Goal: Use online tool/utility: Utilize a website feature to perform a specific function

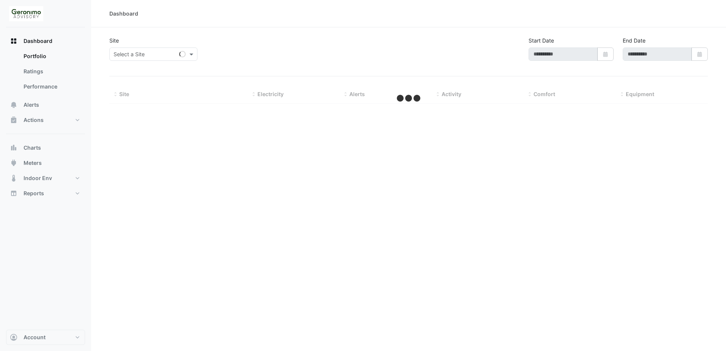
type input "**********"
select select "**"
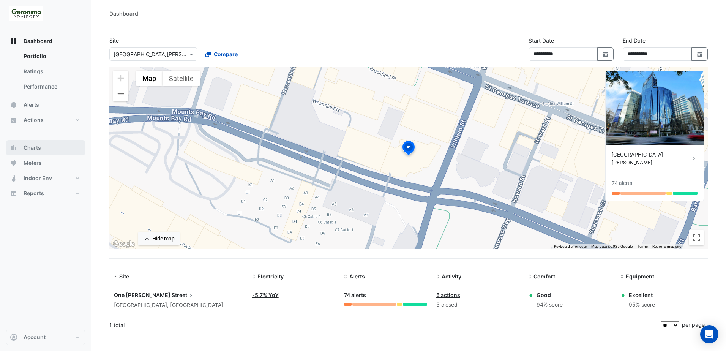
click at [29, 148] on span "Charts" at bounding box center [32, 148] width 17 height 8
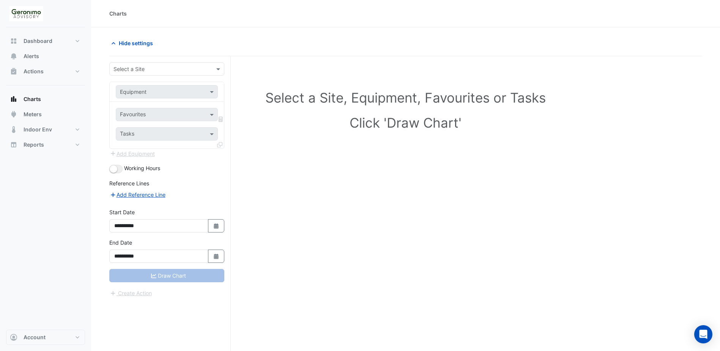
click at [139, 62] on div "**********" at bounding box center [169, 217] width 121 height 323
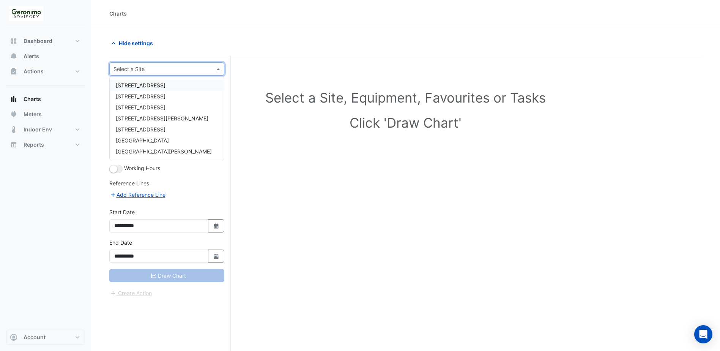
click at [139, 68] on input "text" at bounding box center [159, 69] width 91 height 8
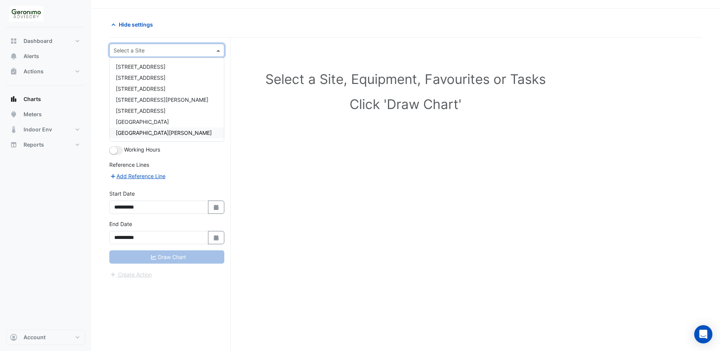
scroll to position [29, 0]
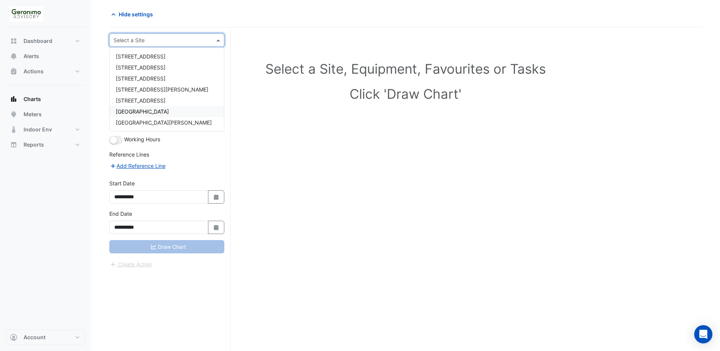
click at [134, 108] on span "[GEOGRAPHIC_DATA]" at bounding box center [142, 111] width 53 height 6
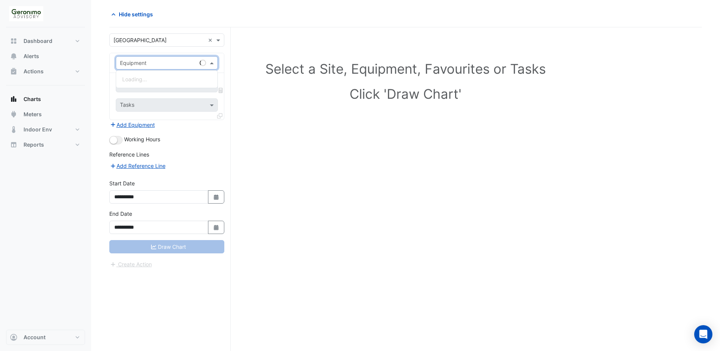
click at [211, 60] on span at bounding box center [212, 63] width 9 height 8
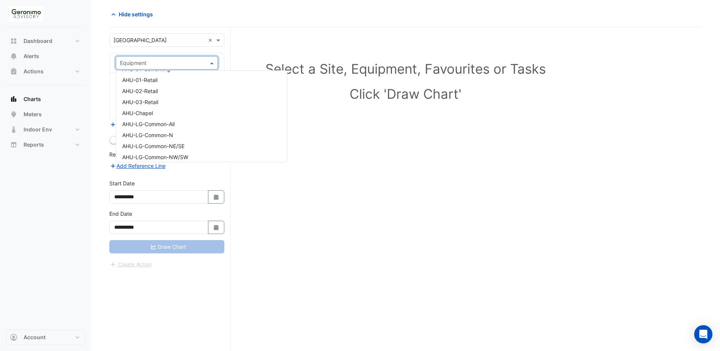
scroll to position [342, 0]
click at [164, 63] on input "text" at bounding box center [159, 63] width 79 height 8
type input "***"
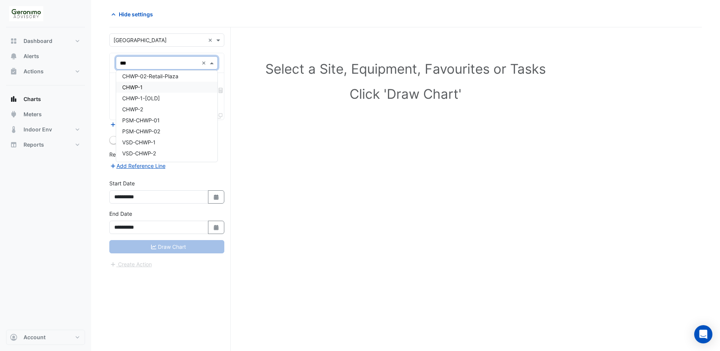
click at [178, 88] on div "CHWP-1" at bounding box center [166, 87] width 101 height 11
click at [183, 84] on input "text" at bounding box center [162, 86] width 85 height 8
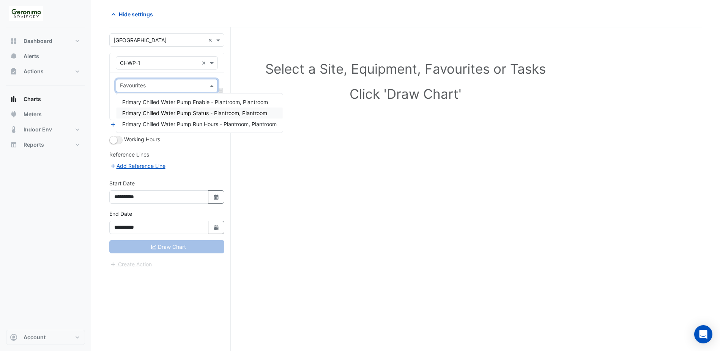
click at [188, 111] on span "Primary Chilled Water Pump Status - Plantroom, Plantroom" at bounding box center [194, 113] width 145 height 6
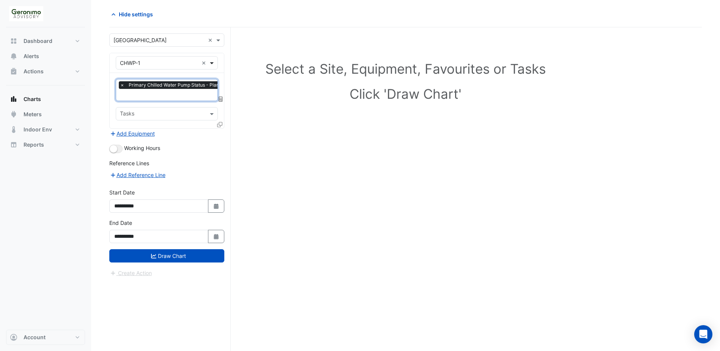
click at [213, 60] on span at bounding box center [212, 63] width 9 height 8
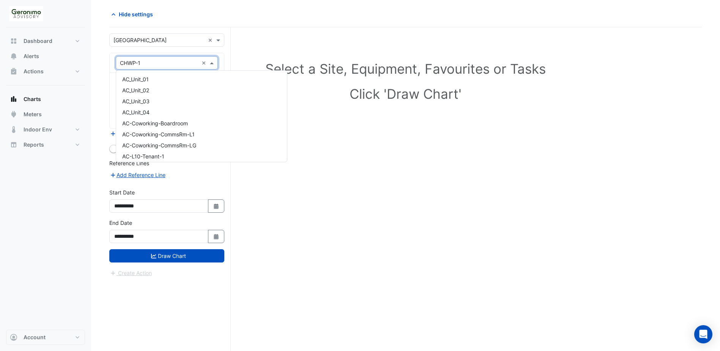
scroll to position [939, 0]
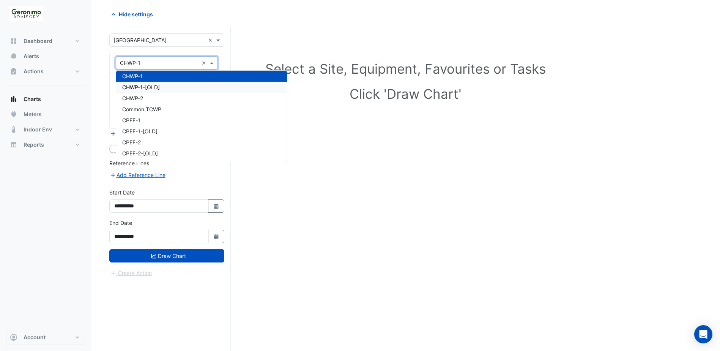
click at [183, 88] on div "CHWP-1-[OLD]" at bounding box center [201, 87] width 171 height 11
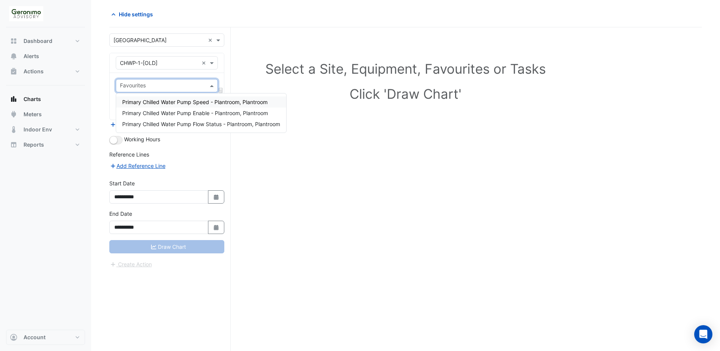
click at [202, 85] on input "text" at bounding box center [162, 86] width 85 height 8
click at [212, 65] on span at bounding box center [212, 63] width 9 height 8
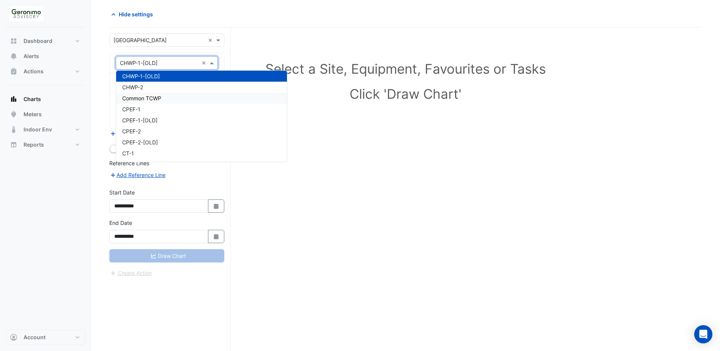
scroll to position [912, 0]
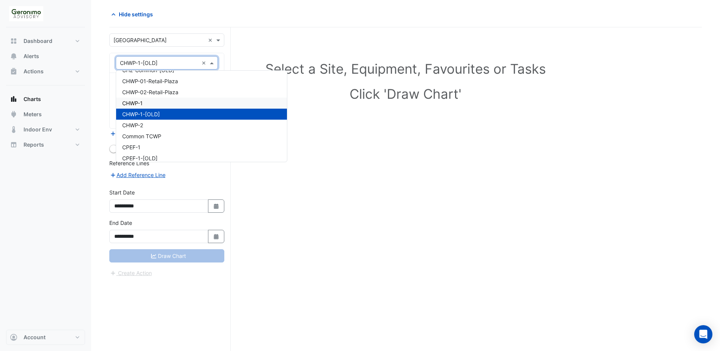
click at [166, 104] on div "CHWP-1" at bounding box center [201, 103] width 171 height 11
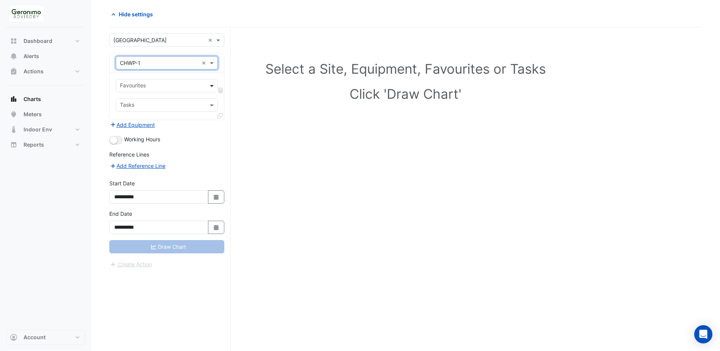
click at [210, 85] on span at bounding box center [212, 86] width 9 height 8
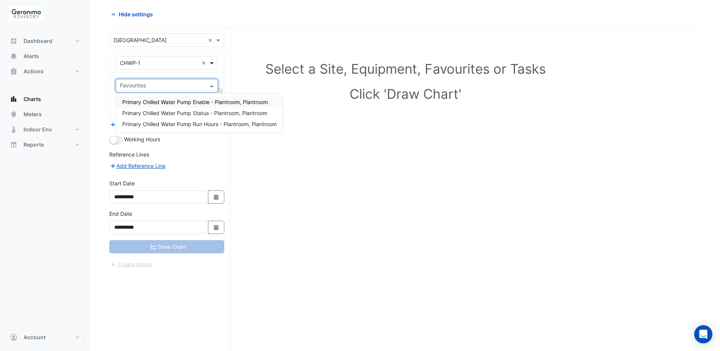
click at [212, 64] on span at bounding box center [212, 63] width 9 height 8
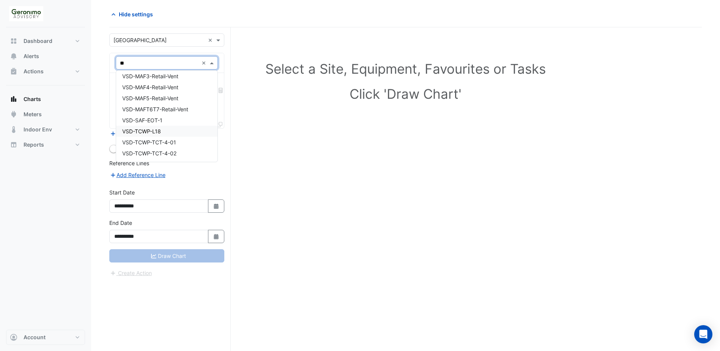
scroll to position [300, 0]
type input "***"
click at [163, 114] on div "VSD-CHWP-1" at bounding box center [166, 116] width 101 height 11
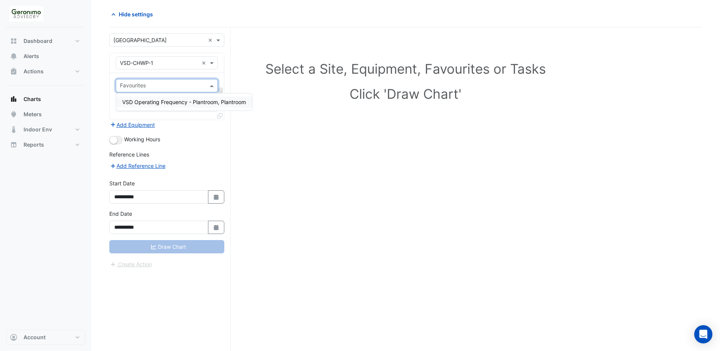
click at [212, 88] on span at bounding box center [212, 86] width 9 height 8
click at [210, 102] on span "VSD Operating Frequency - Plantroom, Plantroom" at bounding box center [184, 102] width 124 height 6
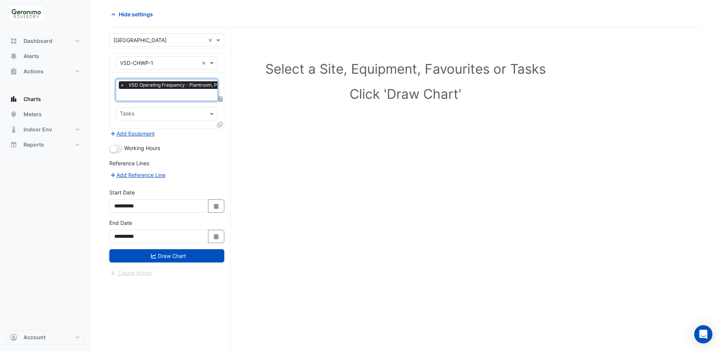
click at [220, 123] on icon at bounding box center [219, 124] width 5 height 5
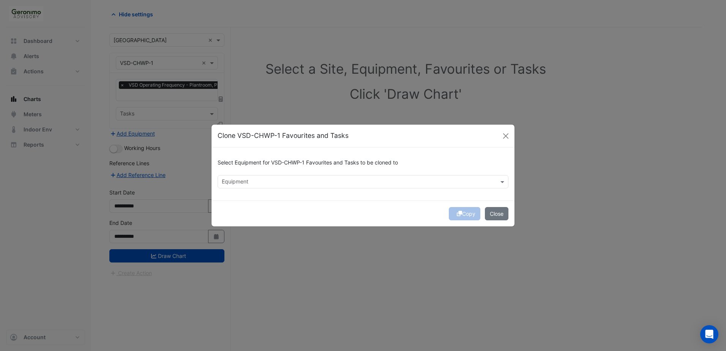
click at [238, 177] on div "Equipment" at bounding box center [357, 182] width 278 height 12
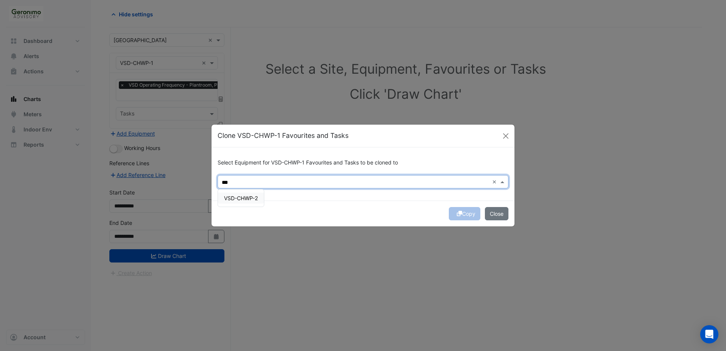
click at [242, 197] on span "VSD-CHWP-2" at bounding box center [241, 198] width 34 height 6
type input "***"
click at [472, 214] on div "Copy Close" at bounding box center [362, 213] width 303 height 26
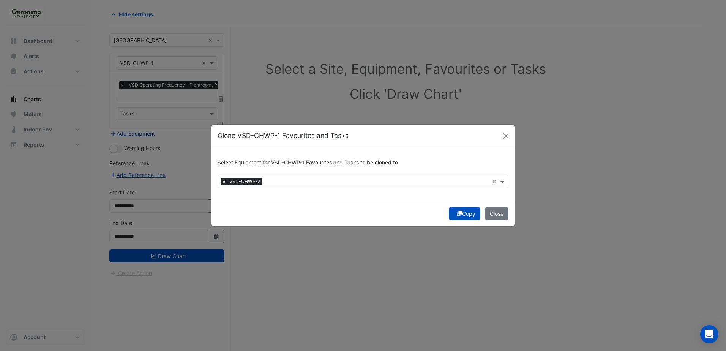
click at [472, 214] on button "Copy" at bounding box center [465, 213] width 32 height 13
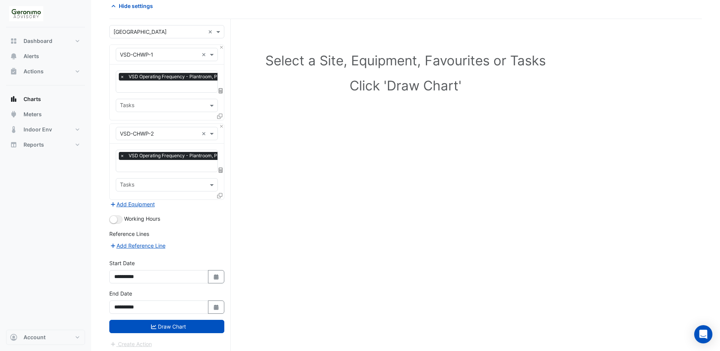
scroll to position [39, 0]
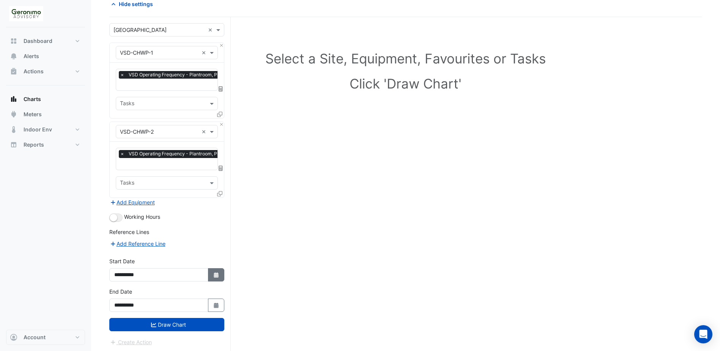
click at [216, 276] on button "Select Date" at bounding box center [216, 274] width 17 height 13
select select "*"
select select "****"
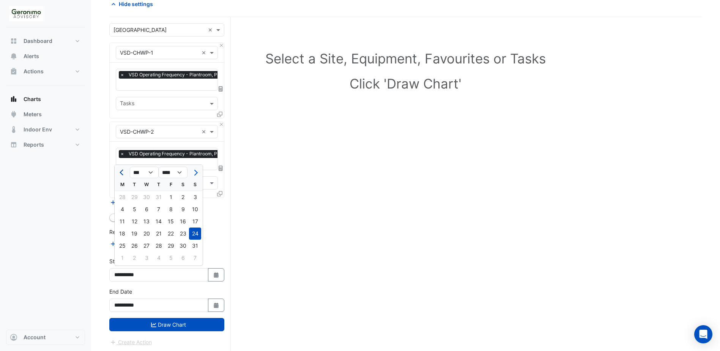
click at [121, 174] on span "Previous month" at bounding box center [123, 173] width 6 height 6
select select "*"
click at [136, 197] on div "1" at bounding box center [134, 197] width 12 height 12
type input "**********"
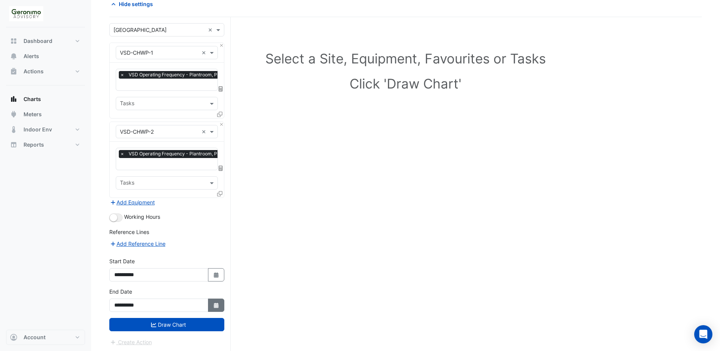
click at [219, 305] on icon "Select Date" at bounding box center [216, 305] width 7 height 5
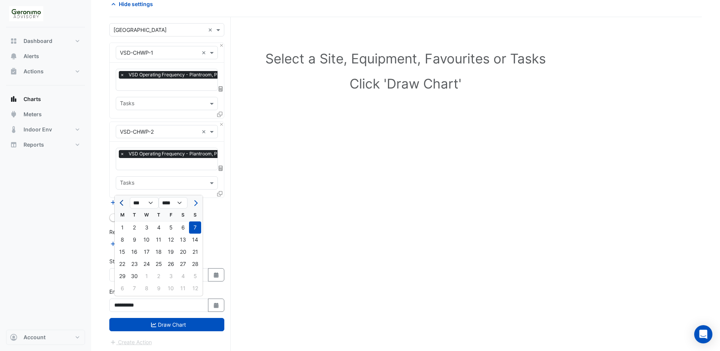
click at [125, 202] on span "Previous month" at bounding box center [123, 203] width 6 height 6
click at [124, 202] on span "Previous month" at bounding box center [123, 203] width 6 height 6
select select "*"
click at [157, 274] on div "31" at bounding box center [159, 276] width 12 height 12
type input "**********"
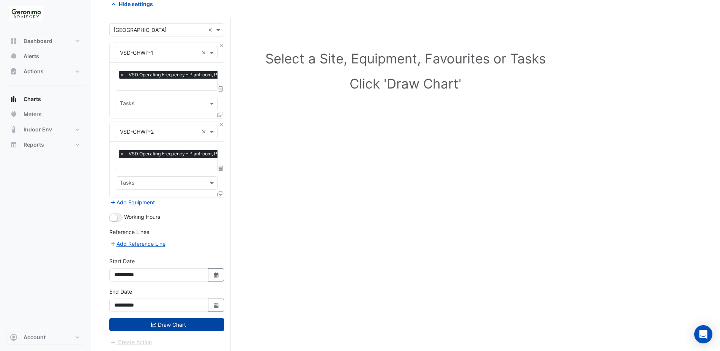
click at [211, 322] on button "Draw Chart" at bounding box center [166, 324] width 115 height 13
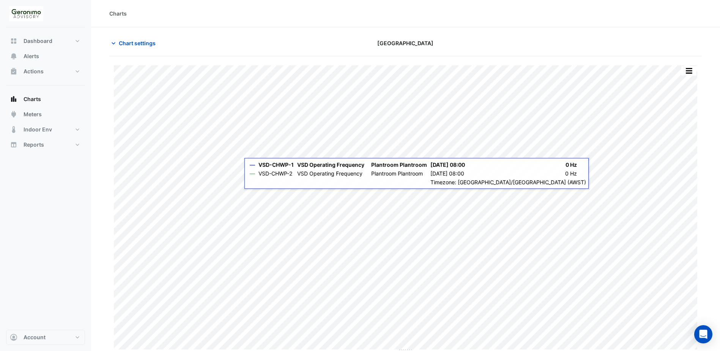
scroll to position [2, 0]
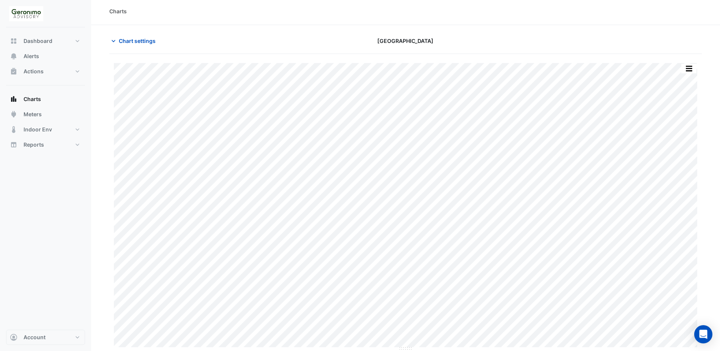
click at [117, 31] on section "Chart settings [GEOGRAPHIC_DATA] Split by Equip Split All Print Save as JPEG Sa…" at bounding box center [405, 188] width 629 height 326
click at [117, 38] on icon "button" at bounding box center [114, 41] width 8 height 8
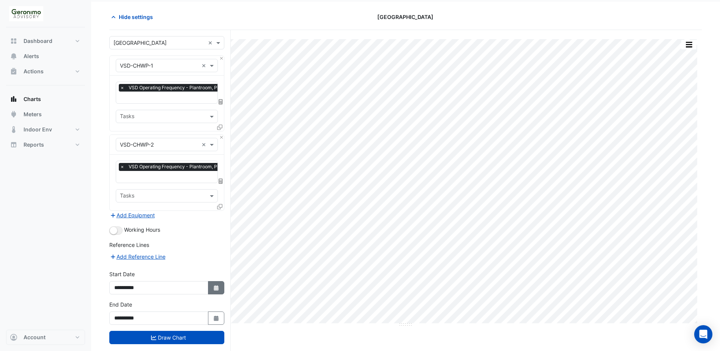
scroll to position [39, 0]
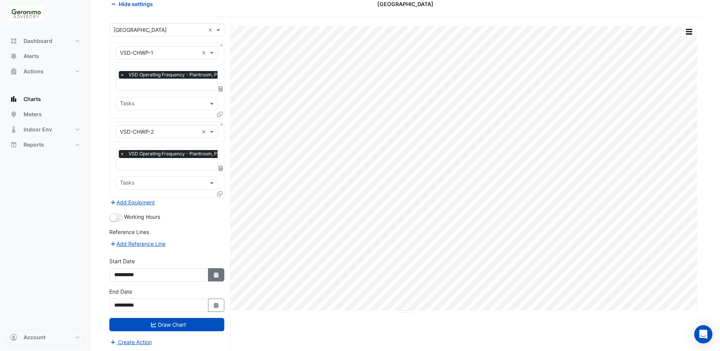
click at [217, 309] on button "Select Date" at bounding box center [216, 304] width 17 height 13
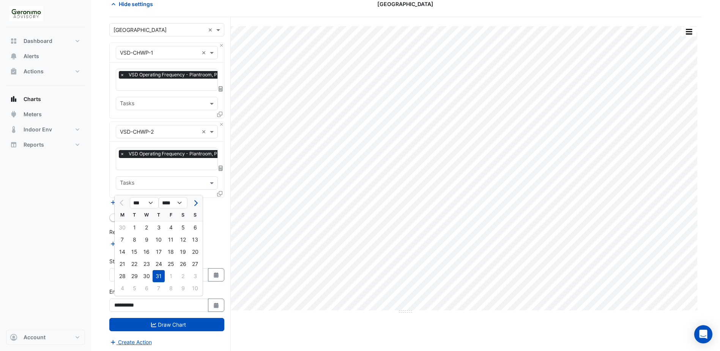
click at [197, 203] on span "Next month" at bounding box center [195, 203] width 6 height 6
select select "*"
click at [193, 278] on div "31" at bounding box center [195, 276] width 12 height 12
type input "**********"
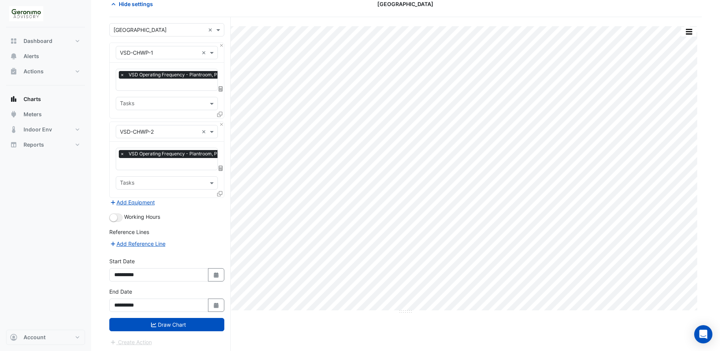
click at [216, 281] on div "**********" at bounding box center [167, 272] width 124 height 30
click at [215, 273] on icon "button" at bounding box center [216, 274] width 5 height 5
select select "*"
select select "****"
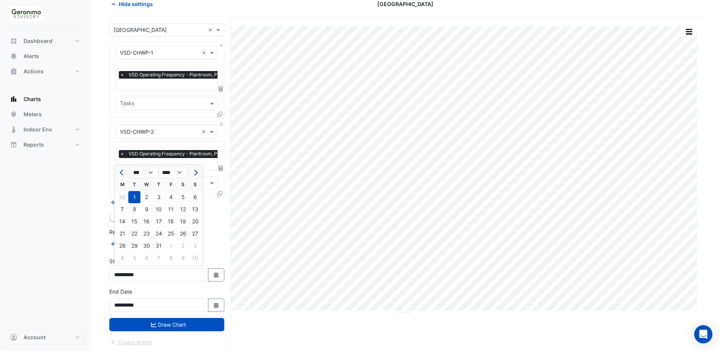
click at [195, 174] on span "Next month" at bounding box center [195, 173] width 6 height 6
select select "*"
click at [174, 197] on div "1" at bounding box center [171, 197] width 12 height 12
type input "**********"
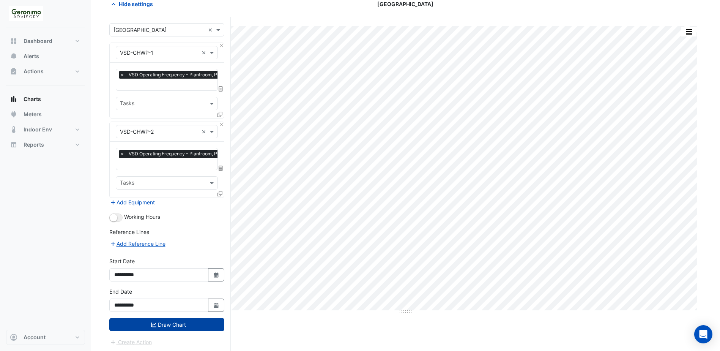
click at [192, 322] on button "Draw Chart" at bounding box center [166, 324] width 115 height 13
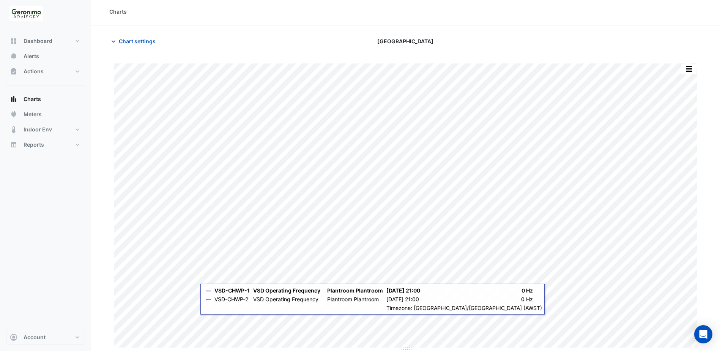
scroll to position [2, 0]
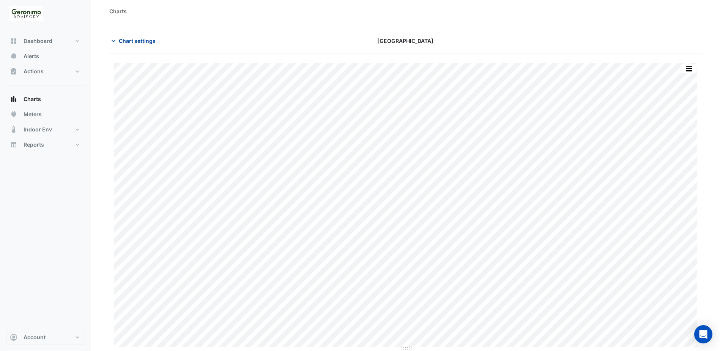
click at [114, 43] on icon "button" at bounding box center [114, 41] width 8 height 8
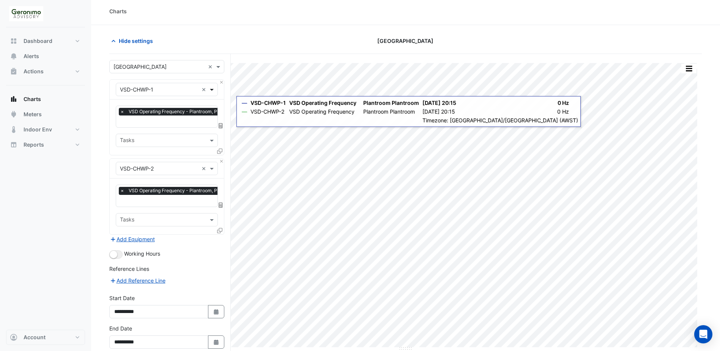
click at [210, 90] on span at bounding box center [212, 89] width 9 height 8
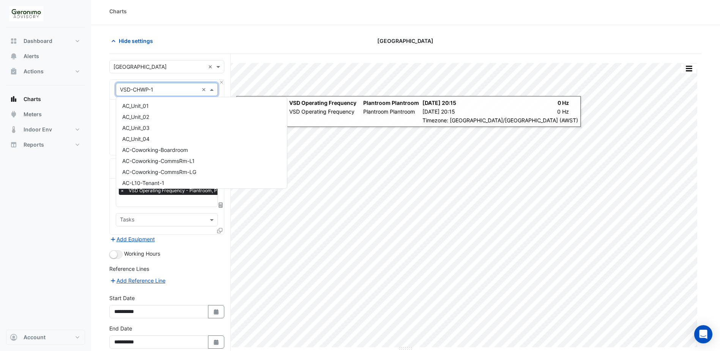
scroll to position [7886, 0]
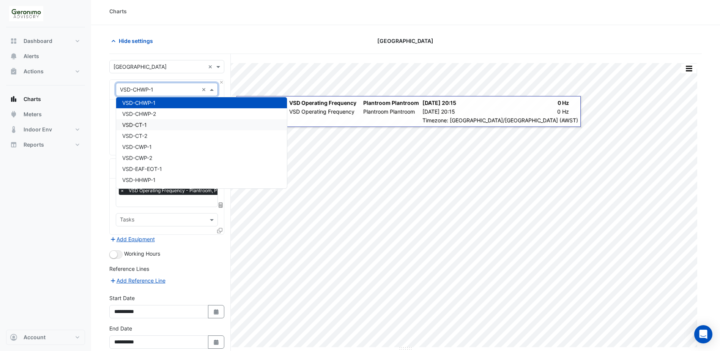
click at [164, 125] on div "VSD-CT-1" at bounding box center [201, 124] width 171 height 11
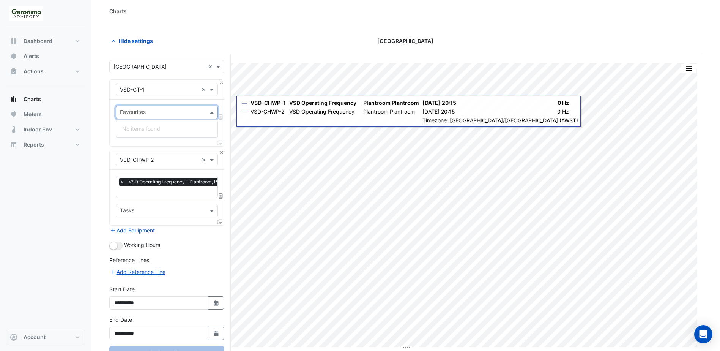
click at [211, 112] on span at bounding box center [212, 112] width 9 height 8
click at [189, 117] on div at bounding box center [162, 113] width 86 height 10
click at [211, 91] on span at bounding box center [212, 89] width 9 height 8
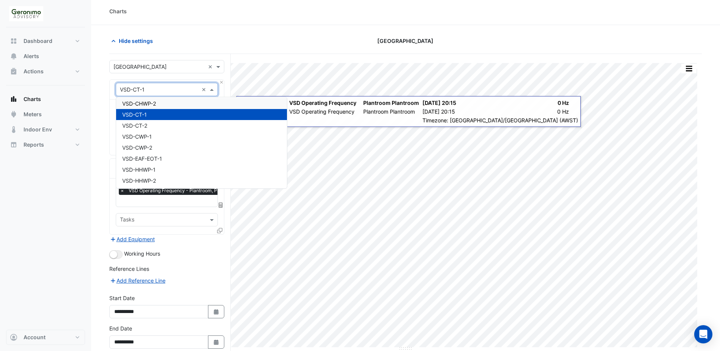
scroll to position [7908, 0]
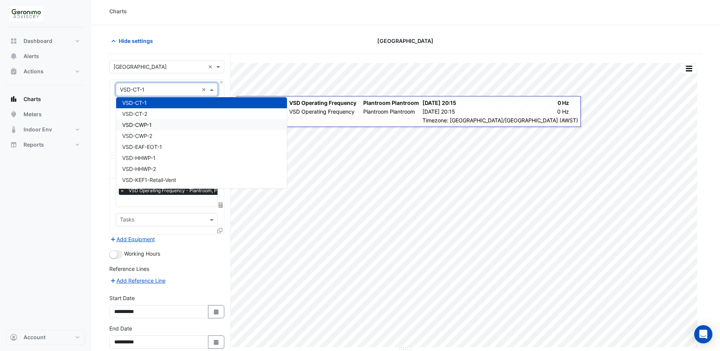
click at [163, 128] on div "VSD-CWP-1" at bounding box center [201, 124] width 171 height 11
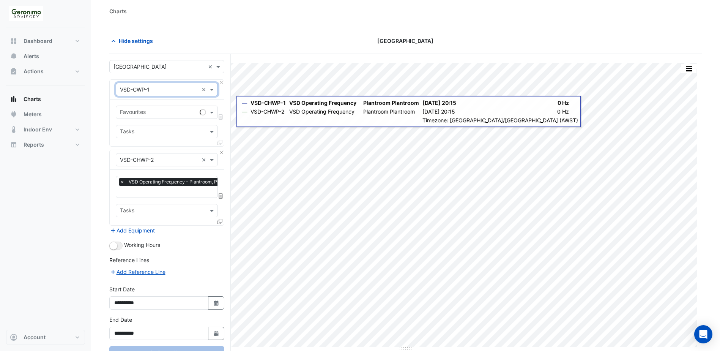
click at [191, 112] on input "text" at bounding box center [158, 113] width 77 height 8
click at [186, 129] on span "VSD Operating Frequency - Plantroom, Plantroom" at bounding box center [184, 128] width 124 height 6
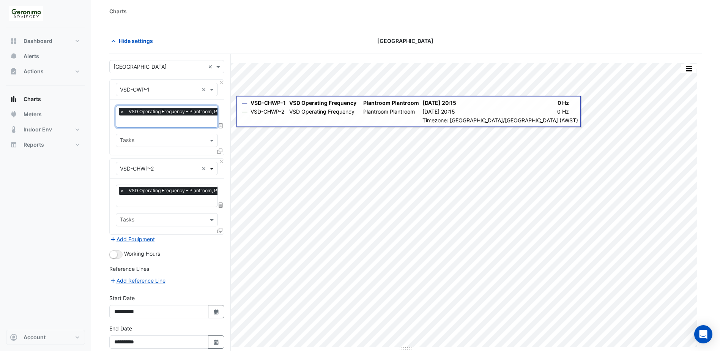
click at [212, 169] on span at bounding box center [212, 168] width 9 height 8
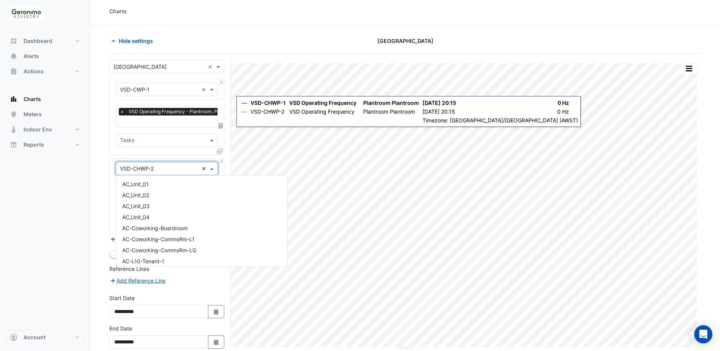
scroll to position [7897, 0]
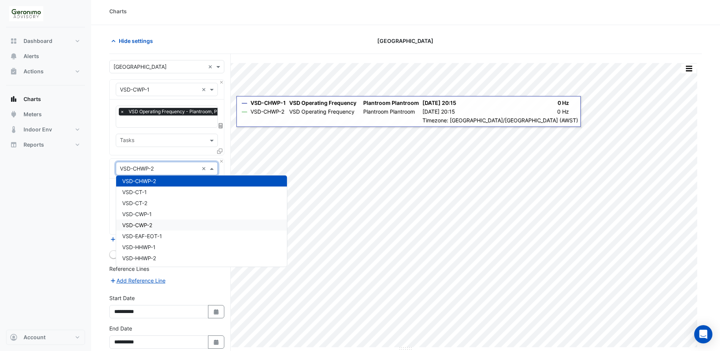
click at [158, 224] on div "VSD-CWP-2" at bounding box center [201, 224] width 171 height 11
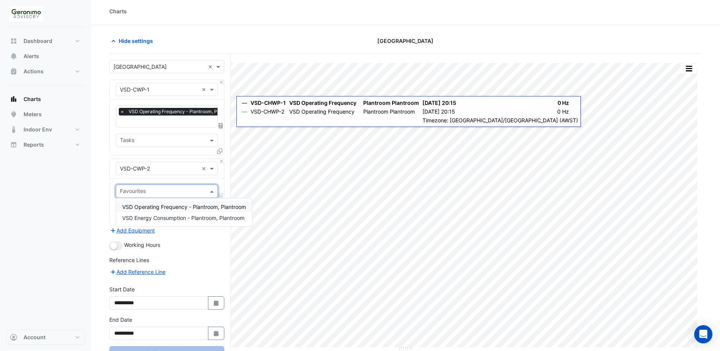
click at [199, 193] on input "text" at bounding box center [162, 192] width 85 height 8
click at [186, 207] on span "VSD Operating Frequency - Plantroom, Plantroom" at bounding box center [184, 206] width 124 height 6
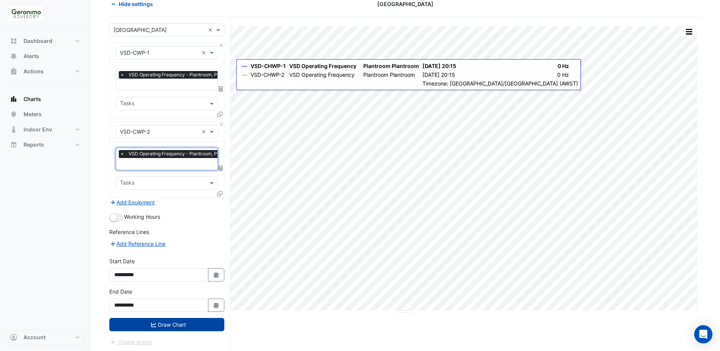
click at [180, 328] on button "Draw Chart" at bounding box center [166, 324] width 115 height 13
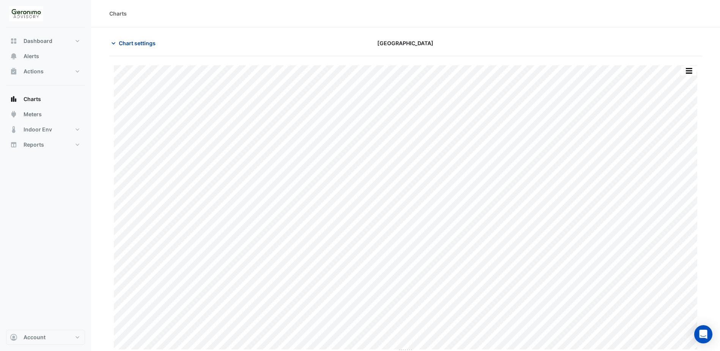
click at [115, 39] on icon "button" at bounding box center [114, 43] width 8 height 8
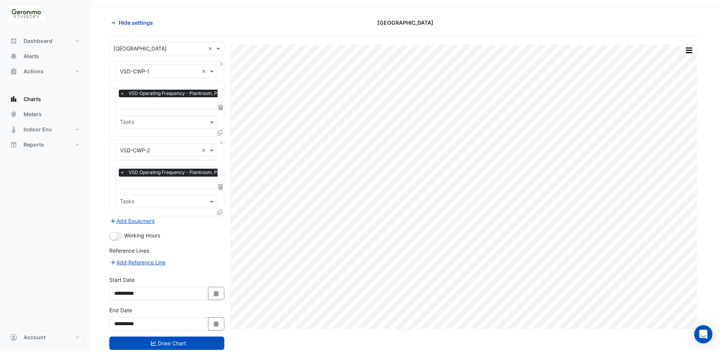
scroll to position [39, 0]
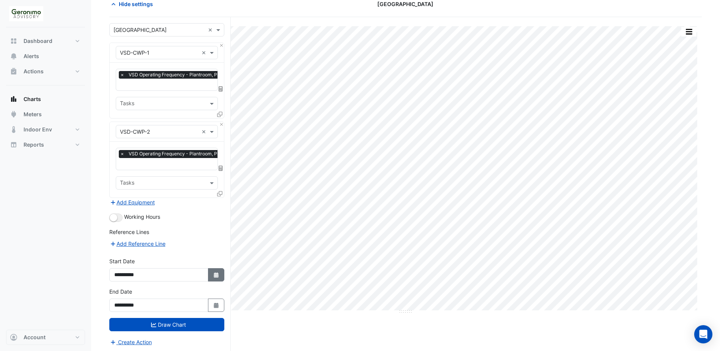
click at [214, 272] on icon "Select Date" at bounding box center [216, 274] width 7 height 5
select select "*"
select select "****"
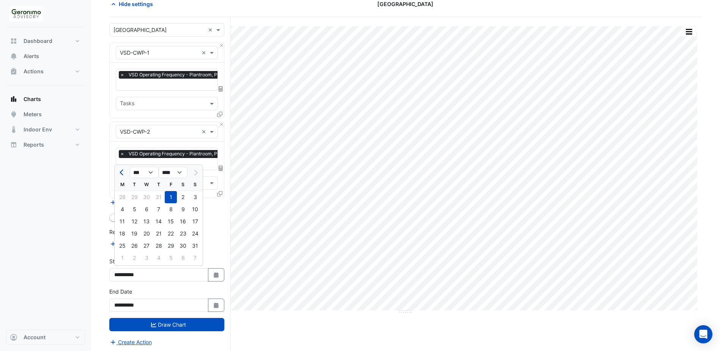
click at [122, 172] on span "Previous month" at bounding box center [123, 173] width 6 height 6
select select "*"
click at [135, 192] on div "1" at bounding box center [134, 197] width 12 height 12
type input "**********"
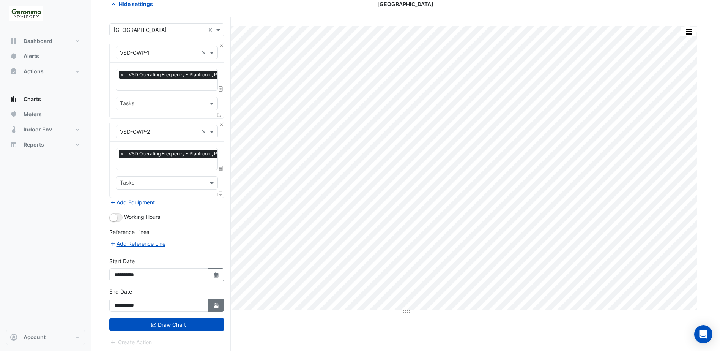
click at [215, 303] on icon "button" at bounding box center [216, 305] width 5 height 5
select select "*"
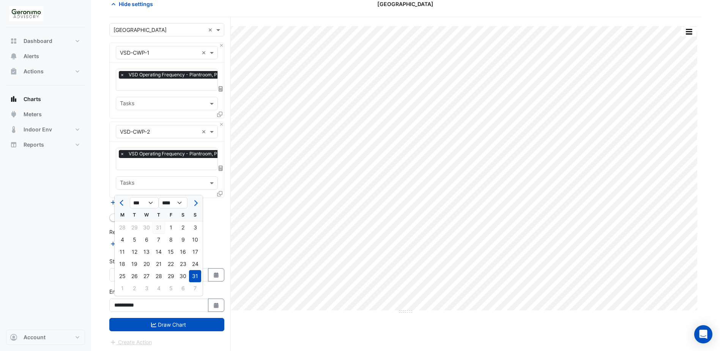
click at [157, 230] on div "31" at bounding box center [159, 227] width 12 height 12
type input "**********"
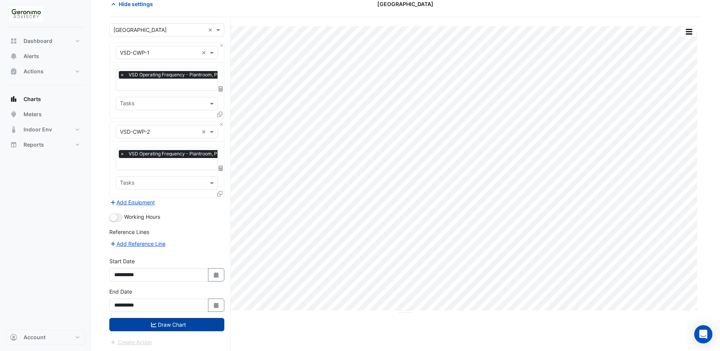
click at [165, 322] on button "Draw Chart" at bounding box center [166, 324] width 115 height 13
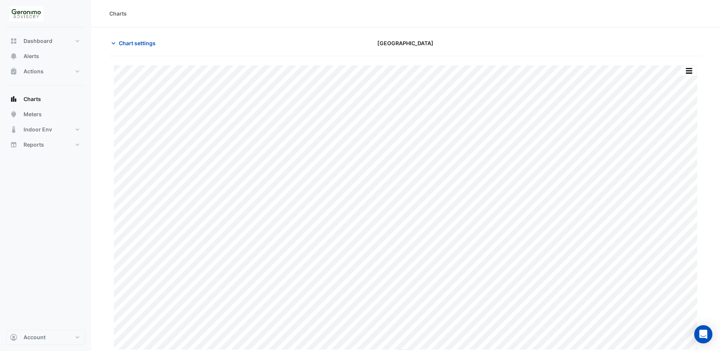
drag, startPoint x: 109, startPoint y: 42, endPoint x: 112, endPoint y: 40, distance: 4.1
click at [109, 41] on div "Chart settings" at bounding box center [205, 42] width 200 height 13
click at [114, 41] on icon "button" at bounding box center [114, 43] width 8 height 8
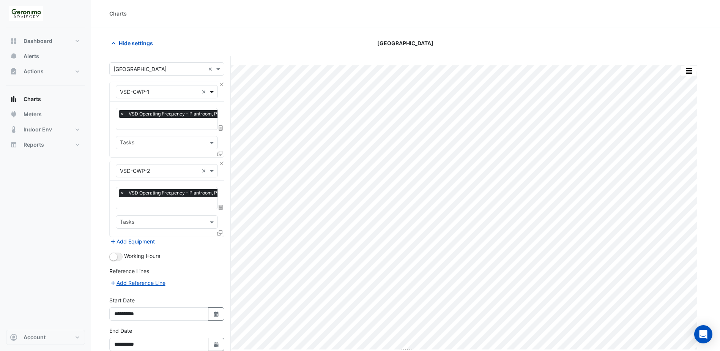
click at [209, 93] on span at bounding box center [212, 92] width 9 height 8
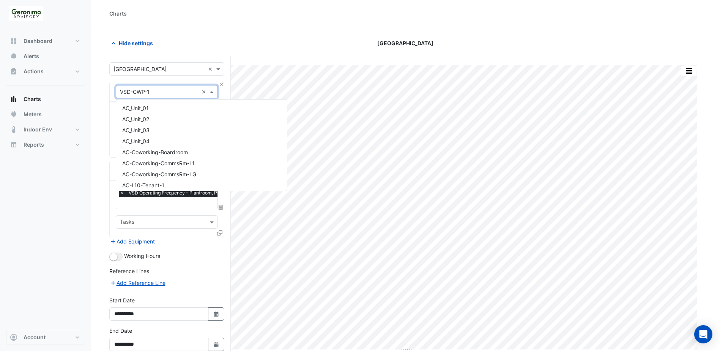
scroll to position [7930, 0]
type input "**"
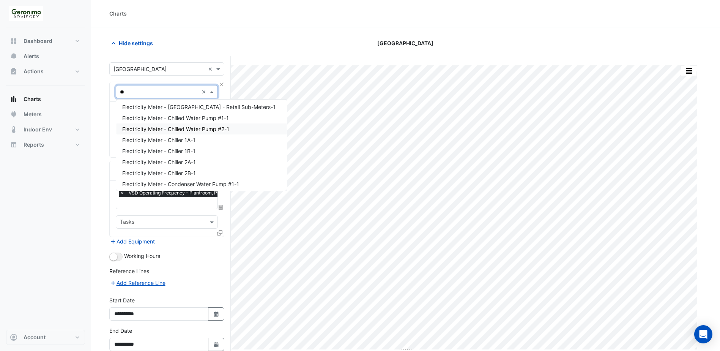
scroll to position [0, 0]
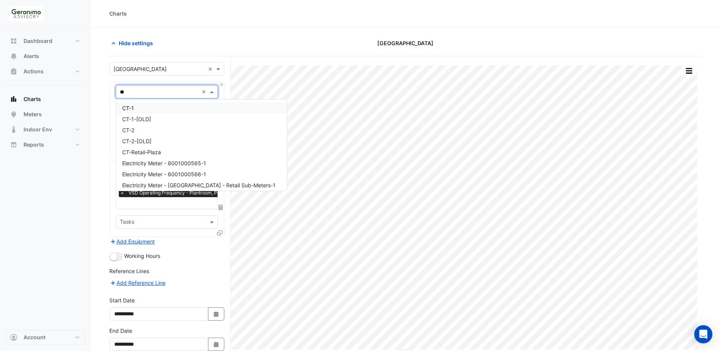
click at [148, 109] on div "CT-1" at bounding box center [201, 108] width 171 height 11
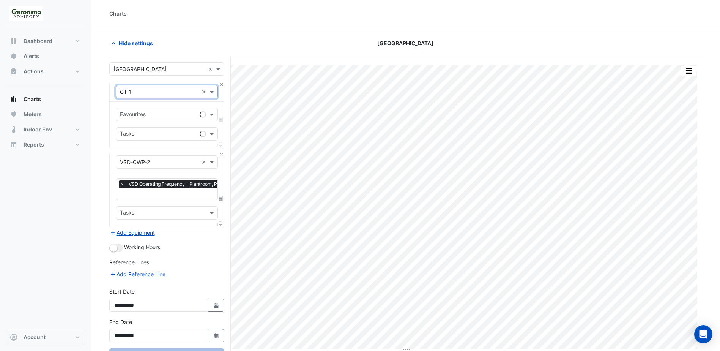
click at [154, 120] on div "Favourites" at bounding box center [167, 114] width 102 height 13
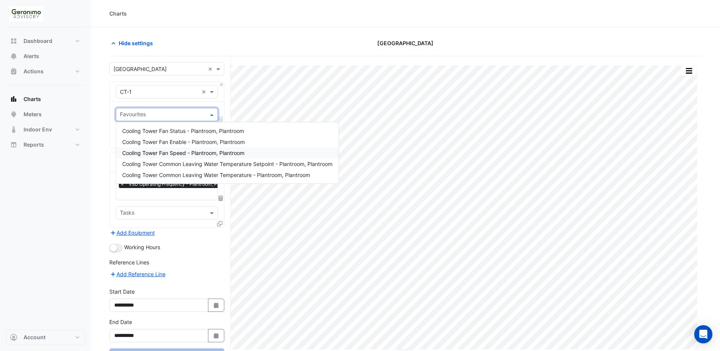
click at [165, 152] on span "Cooling Tower Fan Speed - Plantroom, Plantroom" at bounding box center [183, 153] width 122 height 6
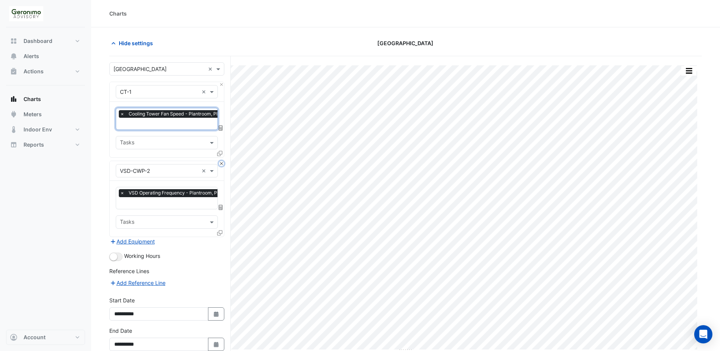
click at [221, 163] on button "Close" at bounding box center [221, 163] width 5 height 5
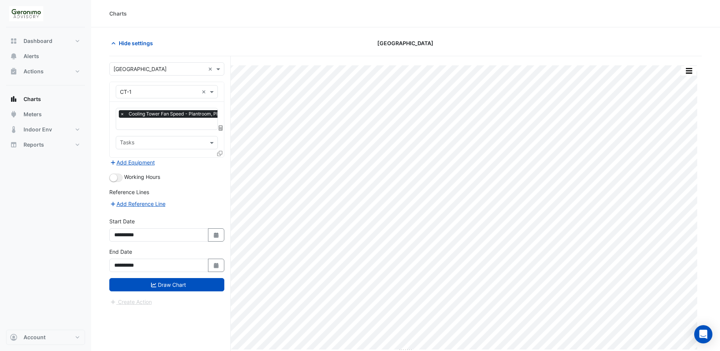
click at [221, 151] on icon at bounding box center [219, 153] width 5 height 5
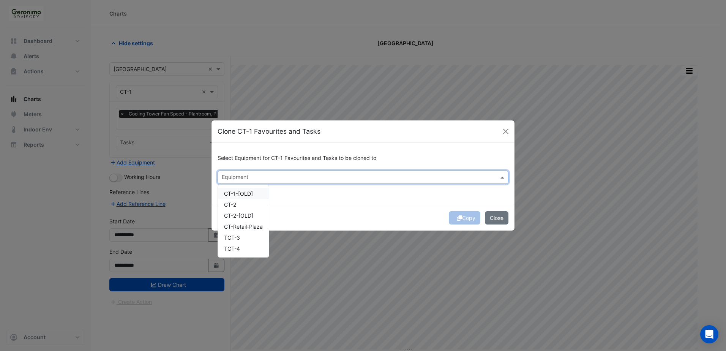
click at [247, 178] on input "text" at bounding box center [359, 178] width 274 height 8
click at [247, 206] on div "CT-2" at bounding box center [243, 204] width 51 height 11
click at [464, 216] on div "Copy Close" at bounding box center [362, 218] width 303 height 26
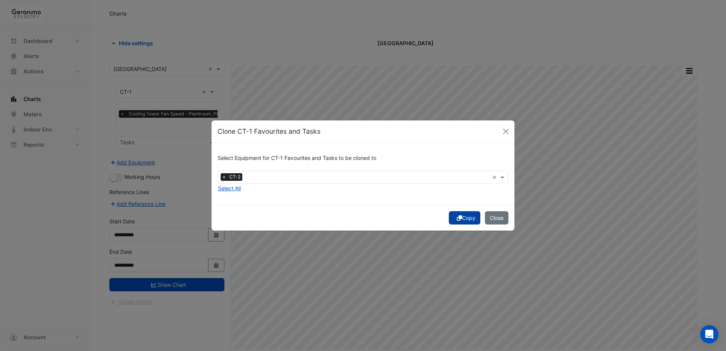
click at [463, 219] on button "Copy" at bounding box center [465, 217] width 32 height 13
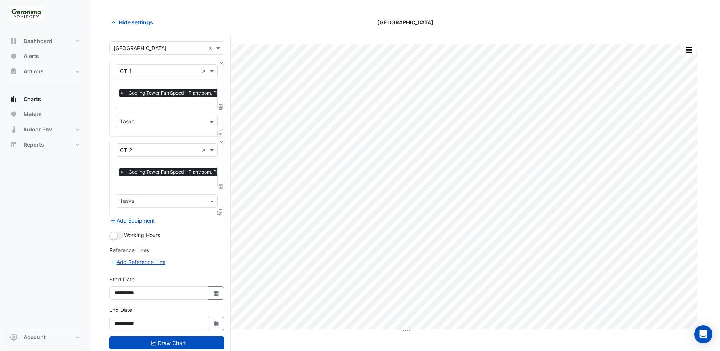
scroll to position [39, 0]
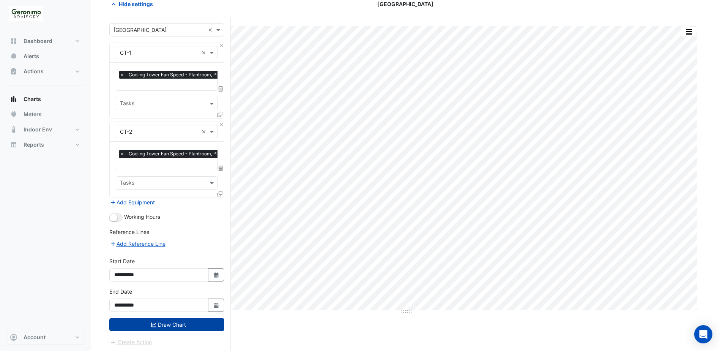
click at [192, 321] on button "Draw Chart" at bounding box center [166, 324] width 115 height 13
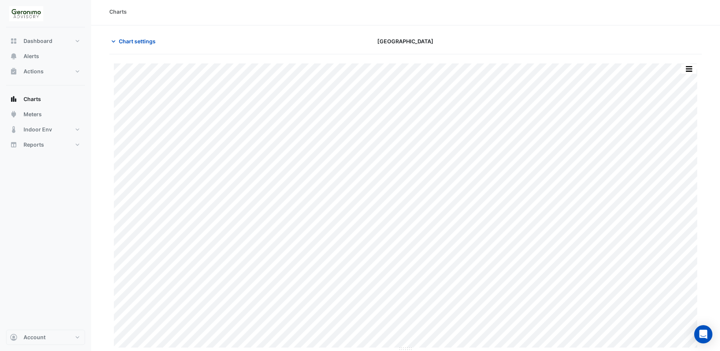
scroll to position [2, 0]
